Goal: Information Seeking & Learning: Learn about a topic

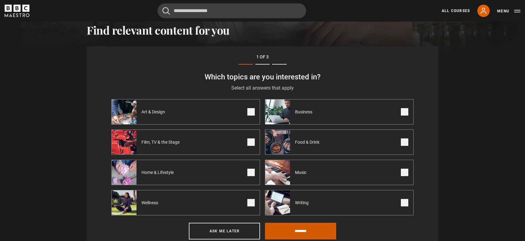
scroll to position [215, 0]
click at [295, 232] on input "********" at bounding box center [300, 231] width 71 height 17
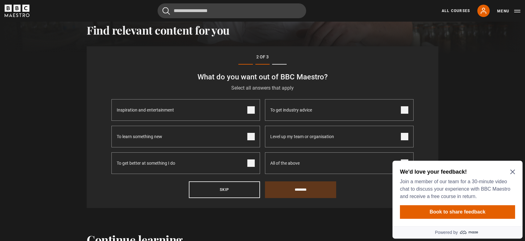
scroll to position [0, 0]
click at [516, 163] on div "We'd love your feedback! Join a member of our team for a 30-minute video chat t…" at bounding box center [457, 194] width 130 height 66
click at [511, 170] on icon "Close Maze Prompt" at bounding box center [512, 172] width 5 height 5
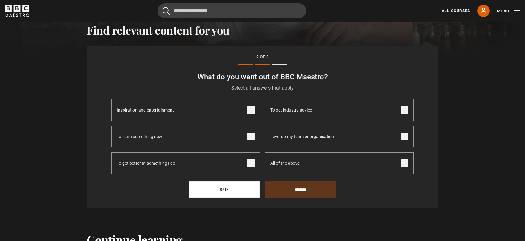
click at [232, 195] on button "Skip" at bounding box center [224, 190] width 71 height 17
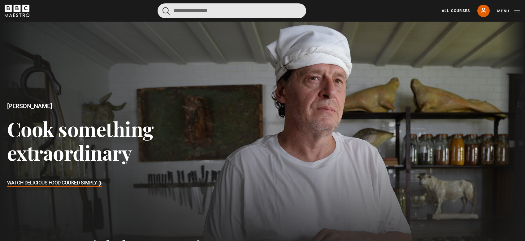
click at [200, 7] on input "Search" at bounding box center [232, 10] width 149 height 15
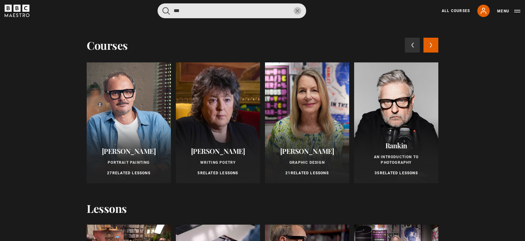
type input "***"
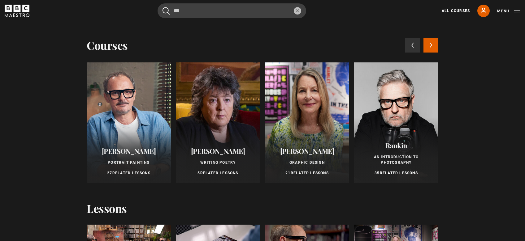
click at [39, 117] on div "Courses Previous courses Next courses Jonathan Yeo Portrait Painting 27 Related…" at bounding box center [262, 136] width 525 height 229
click at [118, 124] on div at bounding box center [129, 123] width 84 height 121
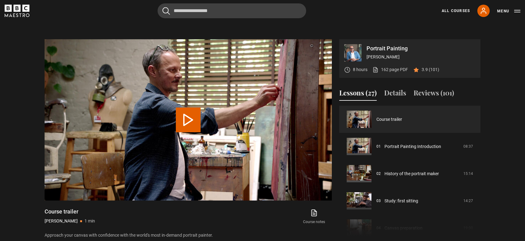
scroll to position [253, 0]
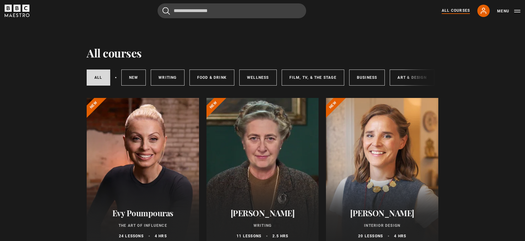
click at [404, 76] on div "All courses New courses Writing Food & Drink Wellness Film, TV, & The Stage Bus…" at bounding box center [263, 77] width 352 height 21
click at [399, 76] on link "Art & Design" at bounding box center [412, 78] width 44 height 16
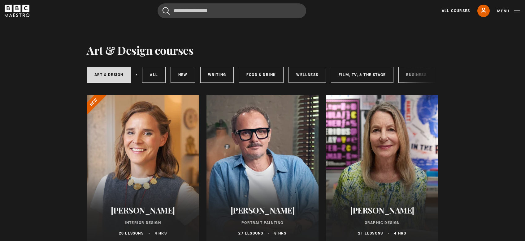
scroll to position [1, 0]
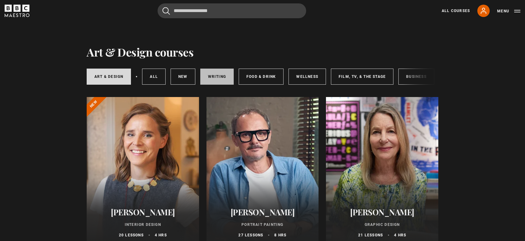
click at [212, 82] on link "Writing" at bounding box center [216, 77] width 33 height 16
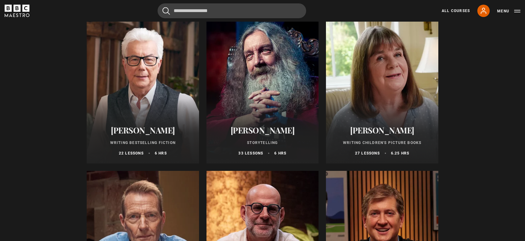
scroll to position [224, 0]
